Goal: Transaction & Acquisition: Purchase product/service

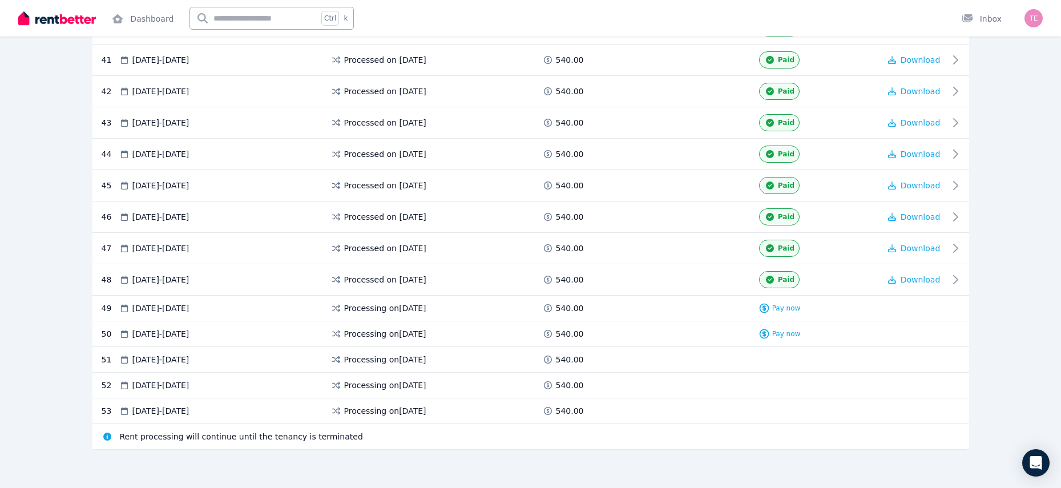
scroll to position [1486, 0]
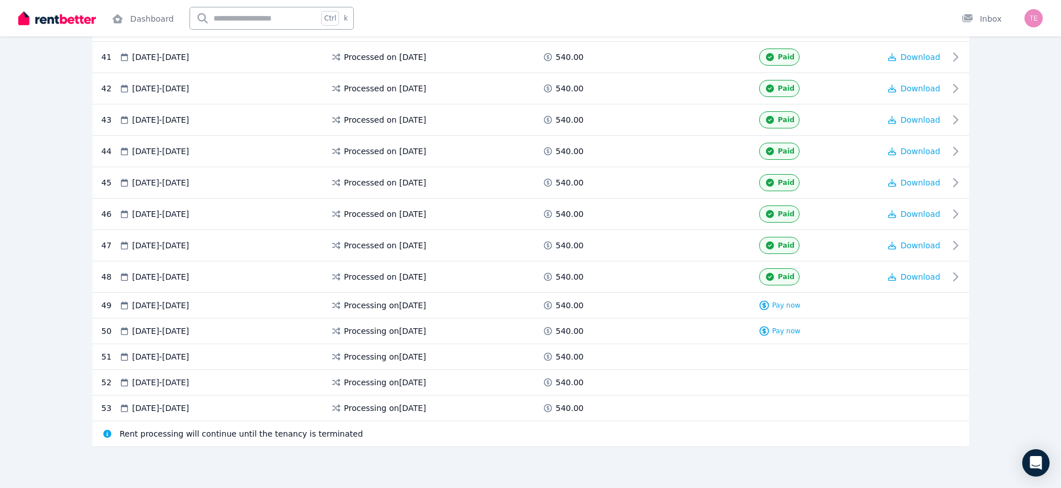
click at [790, 313] on div "49 24 Sep 2025 - 07 Oct 2025 Processing on 22 Sept 2025 540.00 Pay now" at bounding box center [530, 306] width 876 height 26
click at [791, 305] on span "Pay now" at bounding box center [786, 305] width 29 height 9
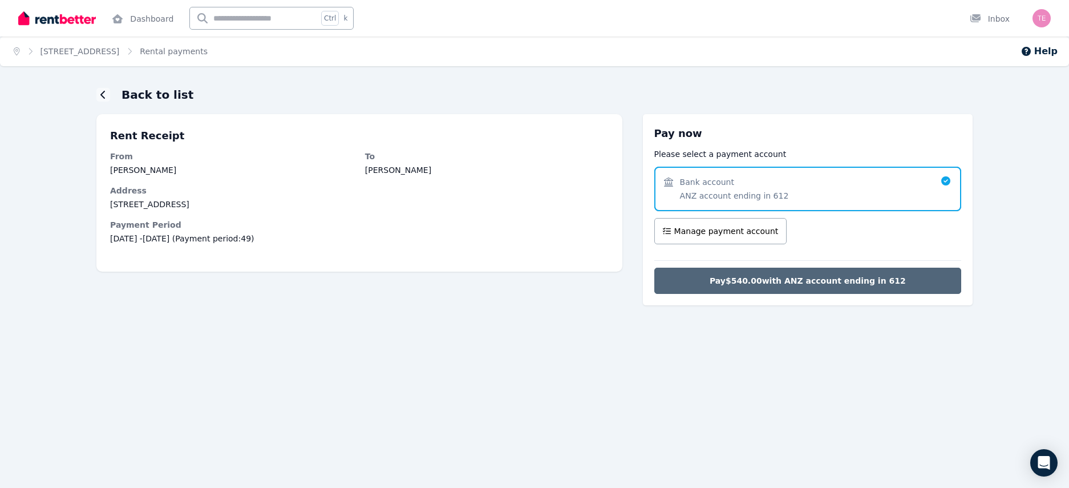
click at [777, 284] on span "Pay $540.00 with ANZ account ending in 612" at bounding box center [808, 280] width 196 height 11
